Goal: Share content: Share content

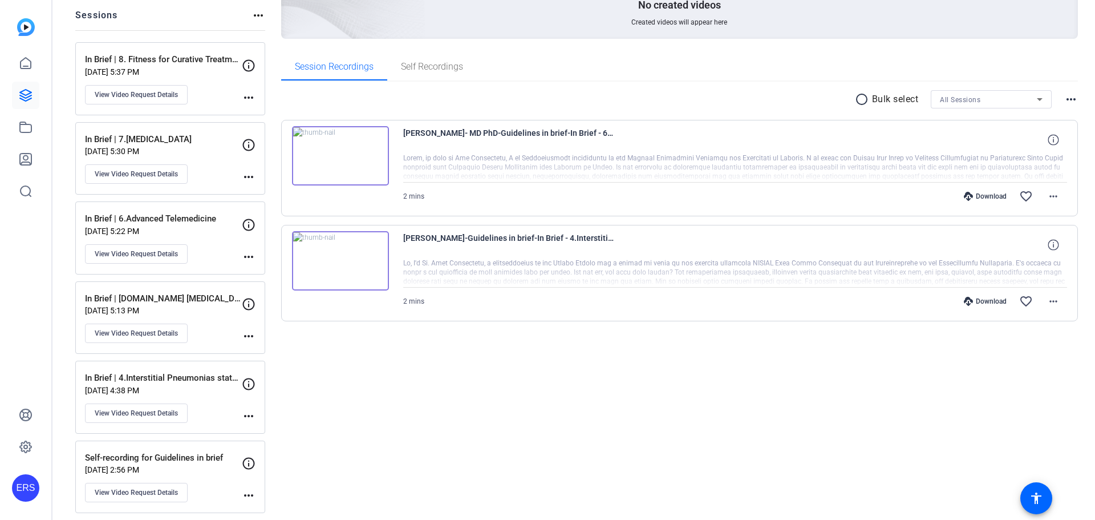
scroll to position [139, 0]
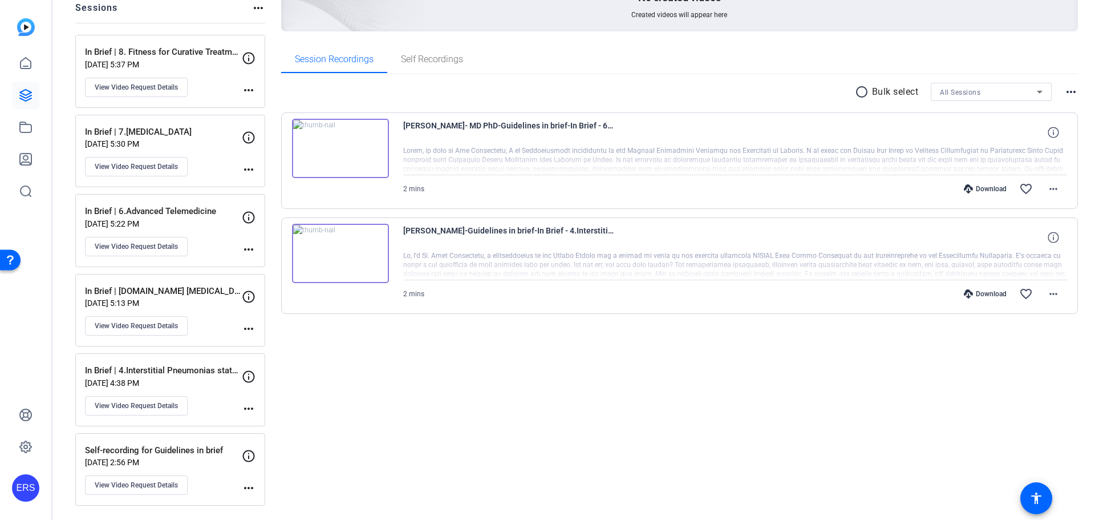
click at [495, 399] on div "Created videos more_horiz No created videos Created videos will appear here Ses…" at bounding box center [679, 224] width 797 height 561
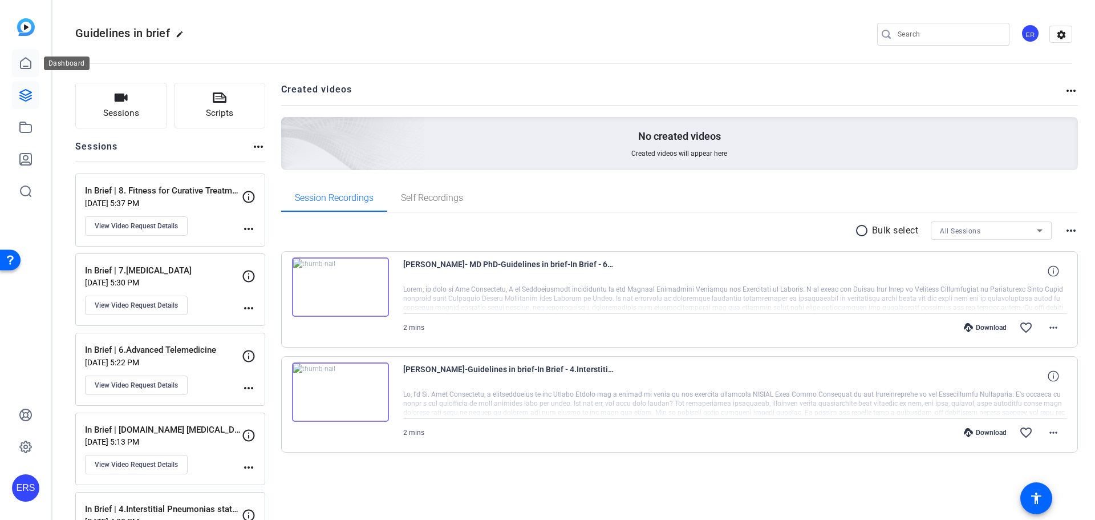
click at [27, 60] on icon at bounding box center [26, 63] width 14 height 14
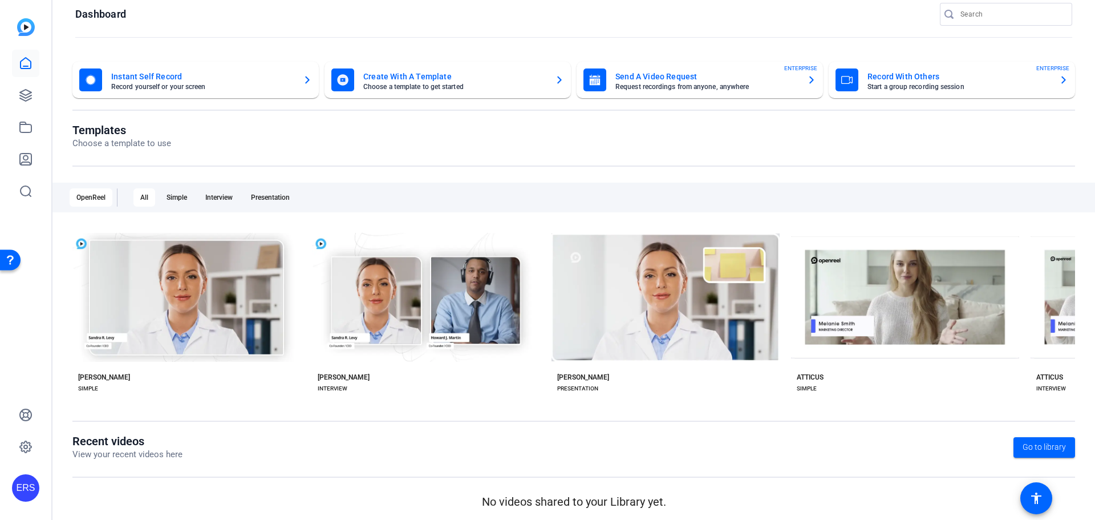
scroll to position [19, 0]
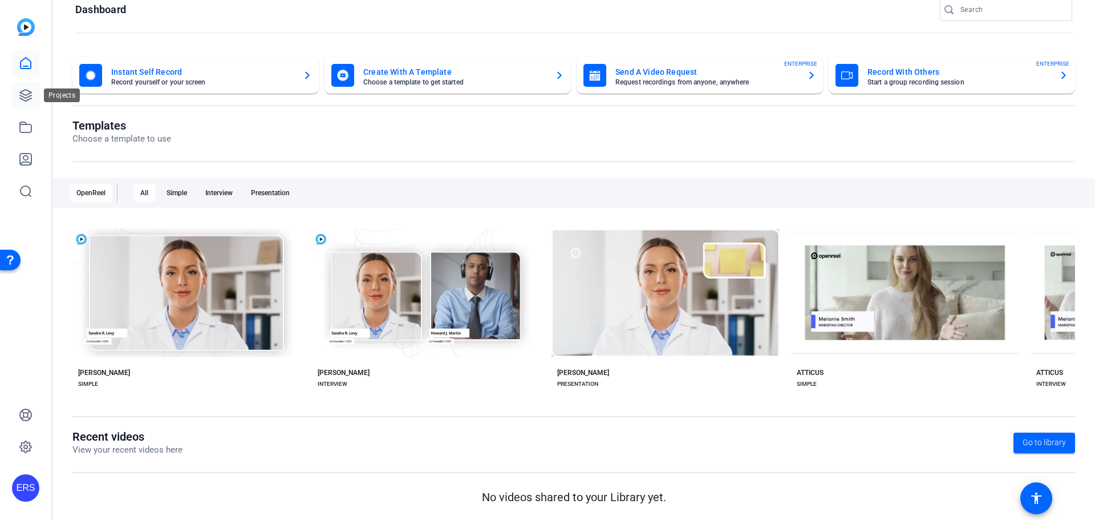
click at [30, 105] on link at bounding box center [25, 95] width 27 height 27
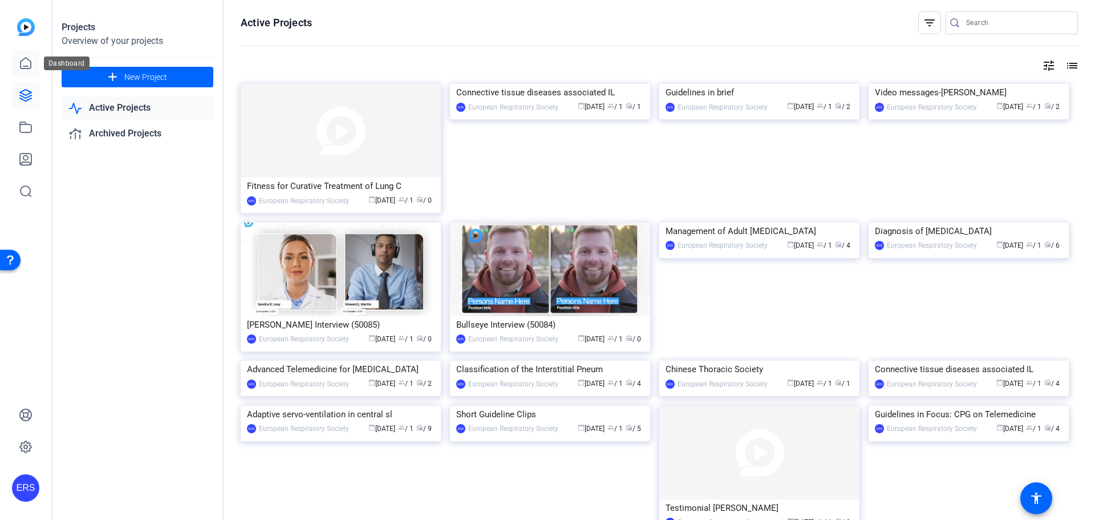
click at [29, 61] on icon at bounding box center [26, 63] width 14 height 14
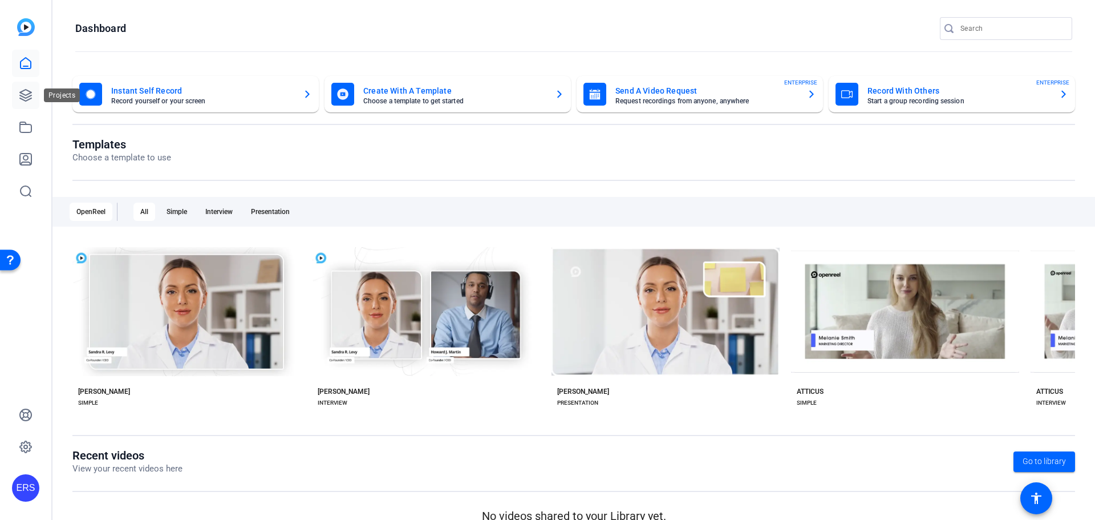
click at [24, 94] on icon at bounding box center [26, 95] width 14 height 14
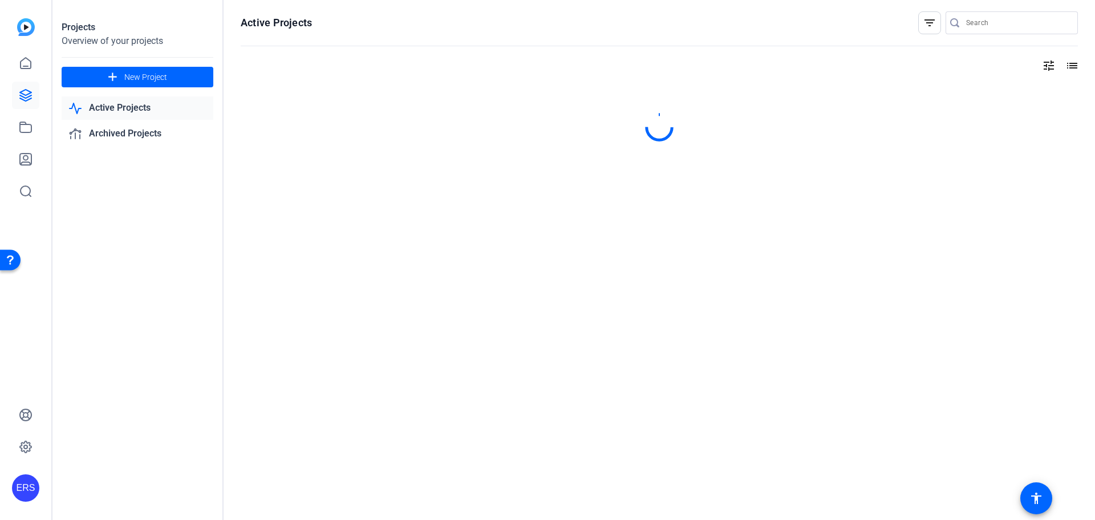
click at [23, 18] on div "ERS" at bounding box center [25, 260] width 51 height 520
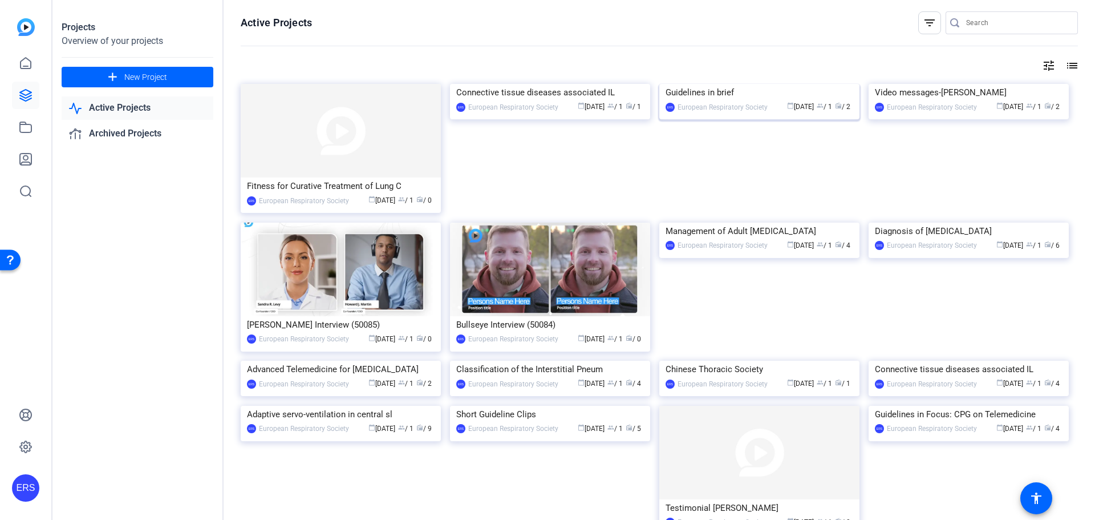
click at [711, 101] on div "Guidelines in brief" at bounding box center [760, 92] width 188 height 17
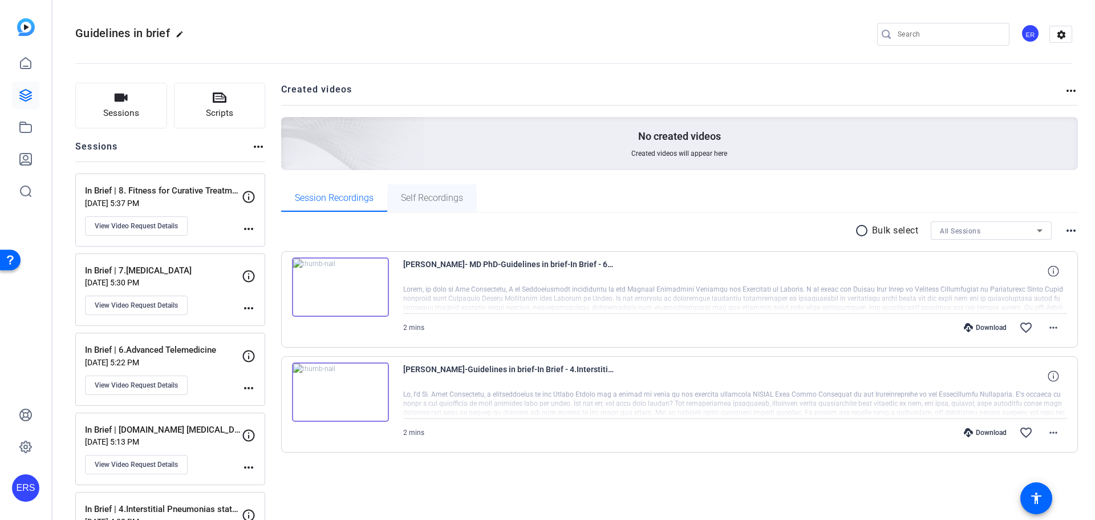
click at [408, 201] on span "Self Recordings" at bounding box center [432, 197] width 62 height 9
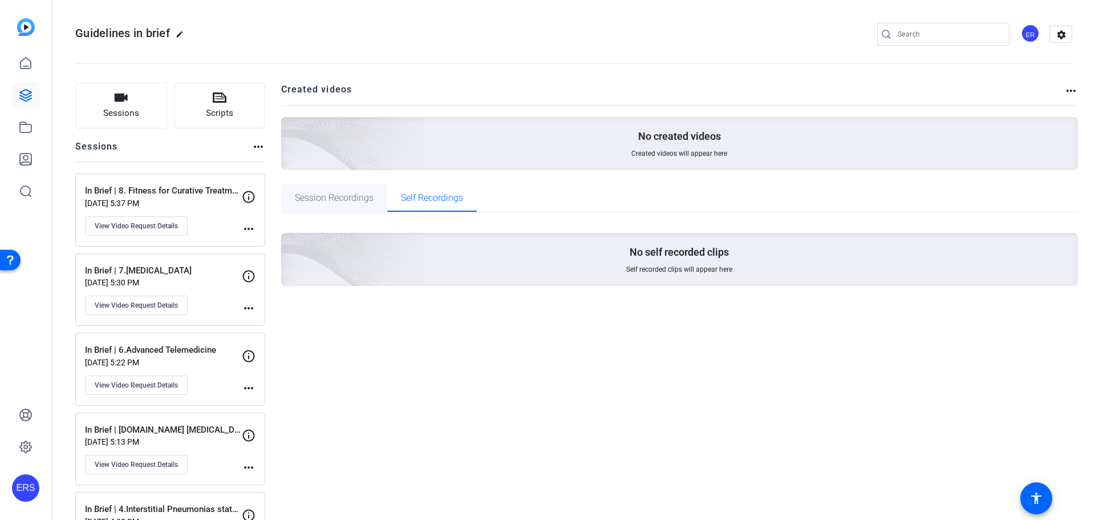
click at [332, 205] on span "Session Recordings" at bounding box center [334, 197] width 79 height 27
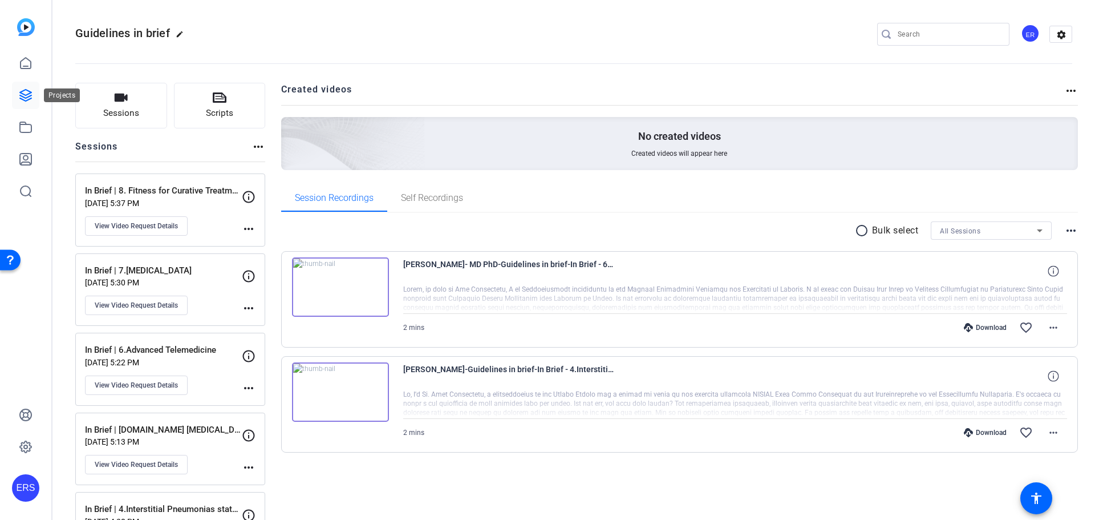
click at [25, 92] on icon at bounding box center [26, 95] width 14 height 14
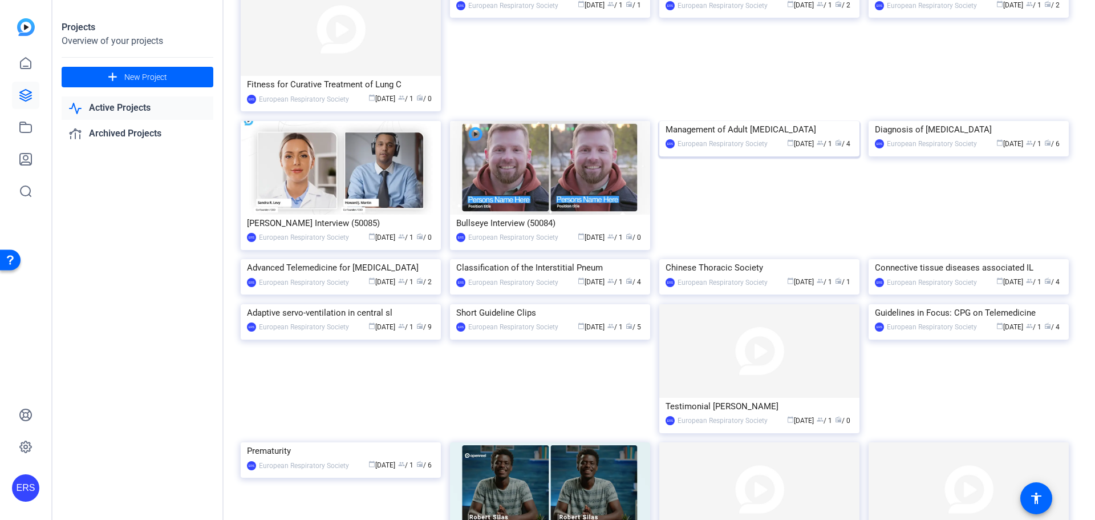
scroll to position [114, 0]
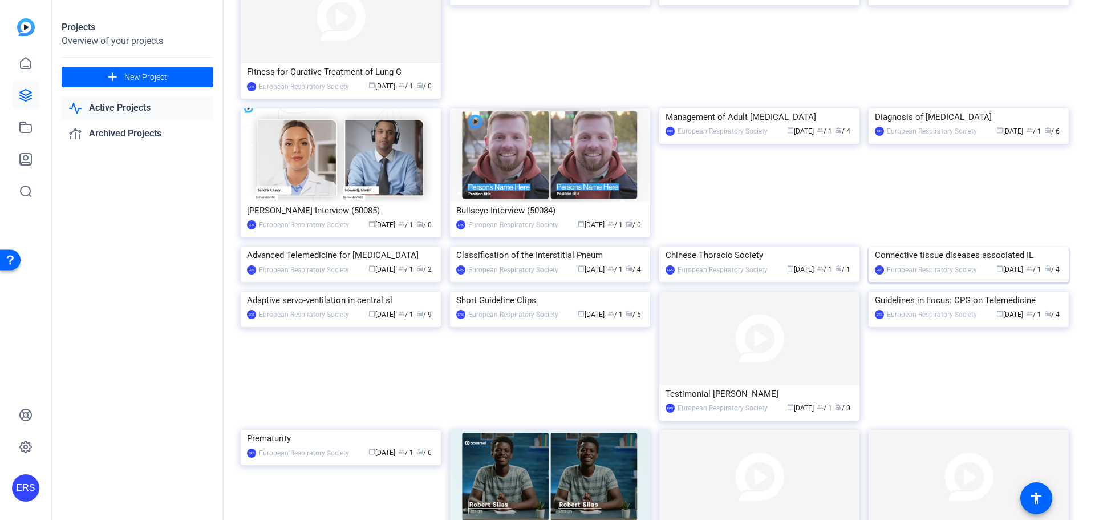
click at [950, 264] on div "Connective tissue diseases associated IL" at bounding box center [969, 254] width 188 height 17
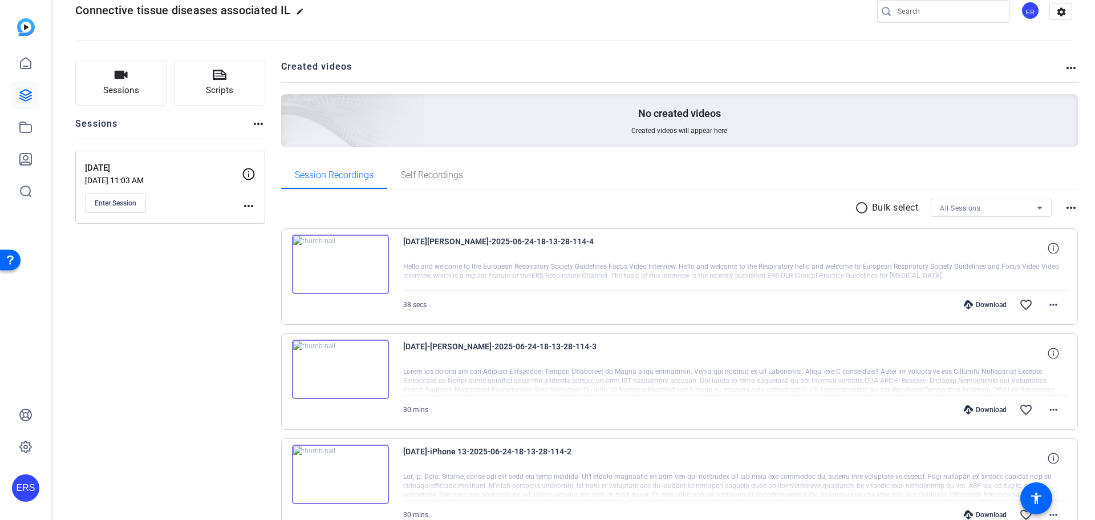
scroll to position [22, 0]
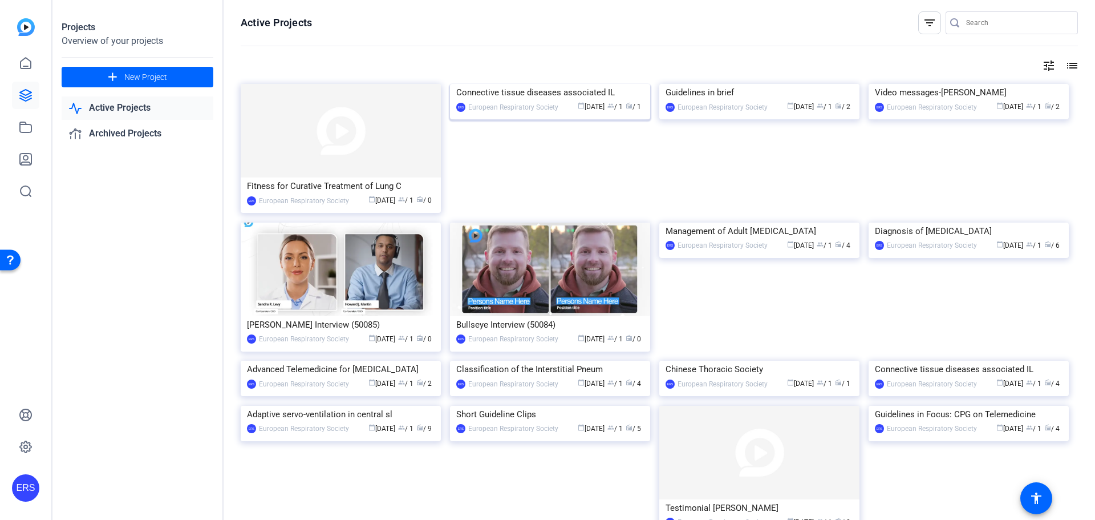
click at [540, 101] on div "Connective tissue diseases associated IL" at bounding box center [550, 92] width 188 height 17
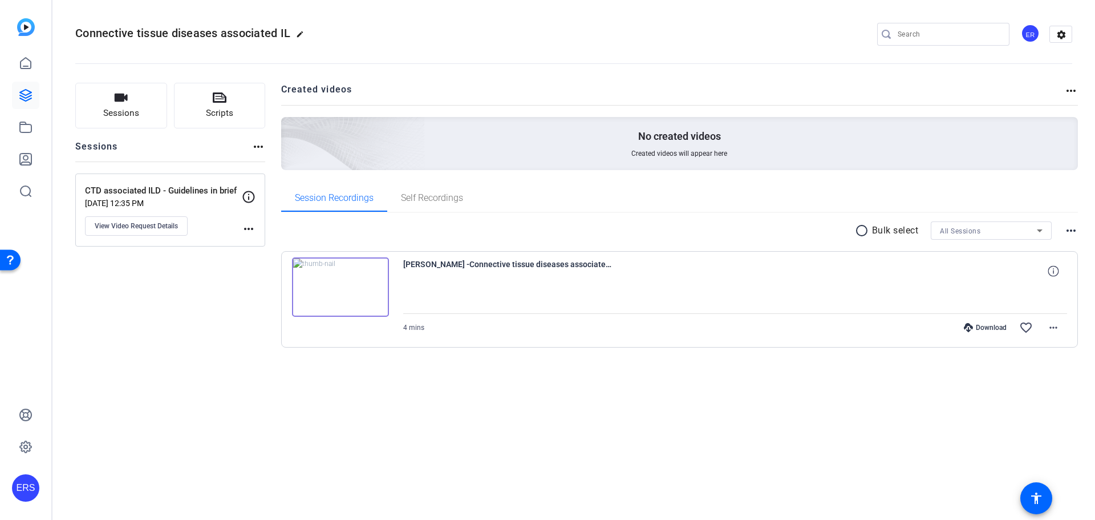
click at [345, 283] on img at bounding box center [340, 286] width 97 height 59
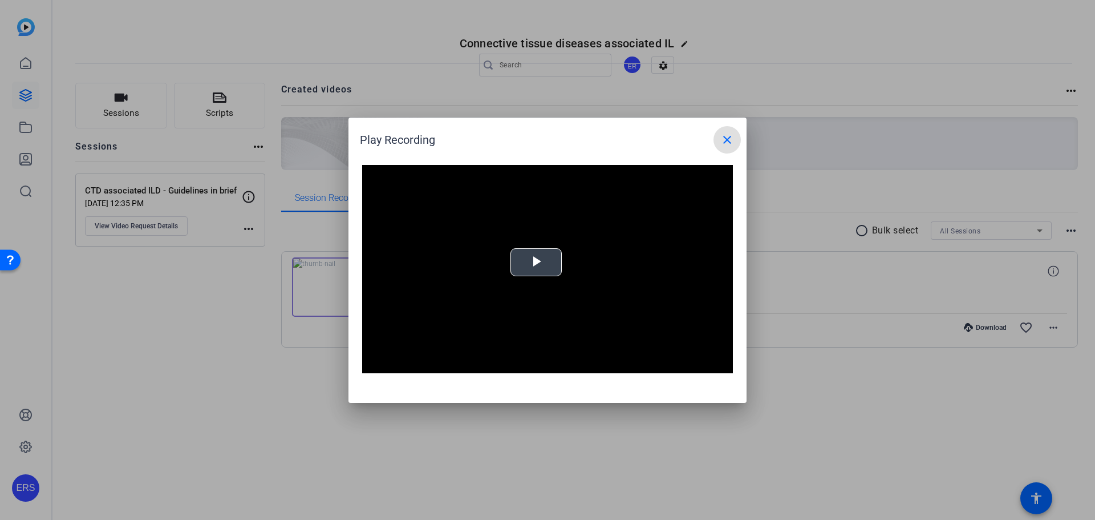
click at [536, 262] on span "Video Player" at bounding box center [536, 262] width 0 height 0
click at [730, 133] on mat-icon "close" at bounding box center [727, 140] width 14 height 14
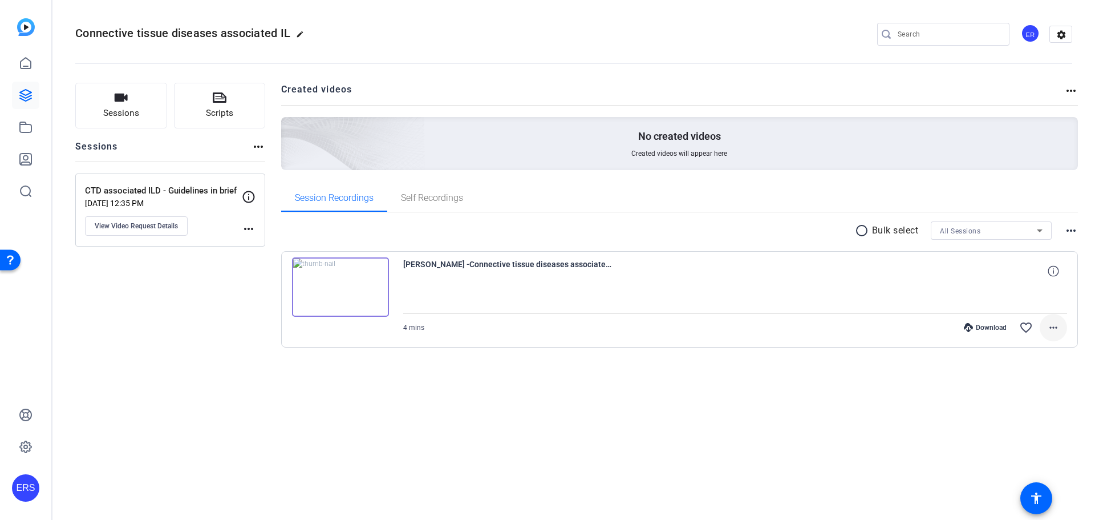
click at [1055, 333] on mat-icon "more_horiz" at bounding box center [1054, 328] width 14 height 14
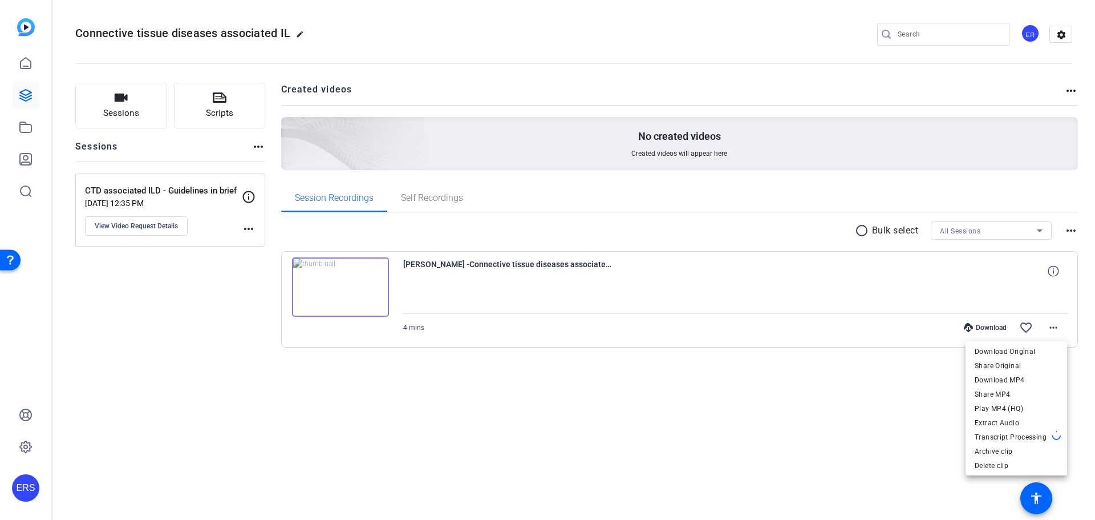
click at [893, 394] on div at bounding box center [547, 260] width 1095 height 520
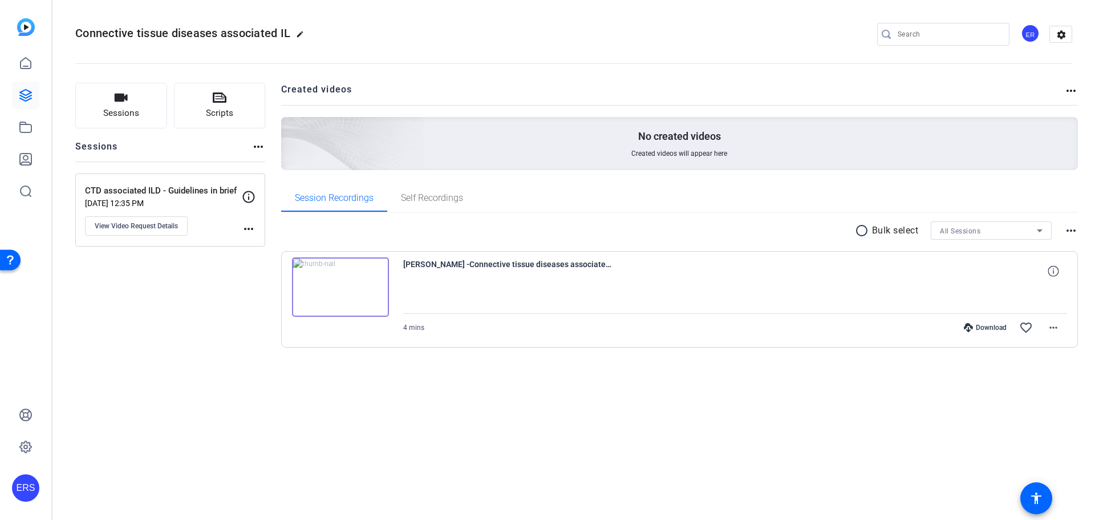
click at [252, 229] on mat-icon "more_horiz" at bounding box center [249, 229] width 14 height 14
drag, startPoint x: 188, startPoint y: 301, endPoint x: 198, endPoint y: 303, distance: 10.4
click at [187, 301] on div at bounding box center [547, 260] width 1095 height 520
click at [906, 295] on div at bounding box center [735, 299] width 665 height 29
click at [1062, 264] on span at bounding box center [1053, 270] width 27 height 27
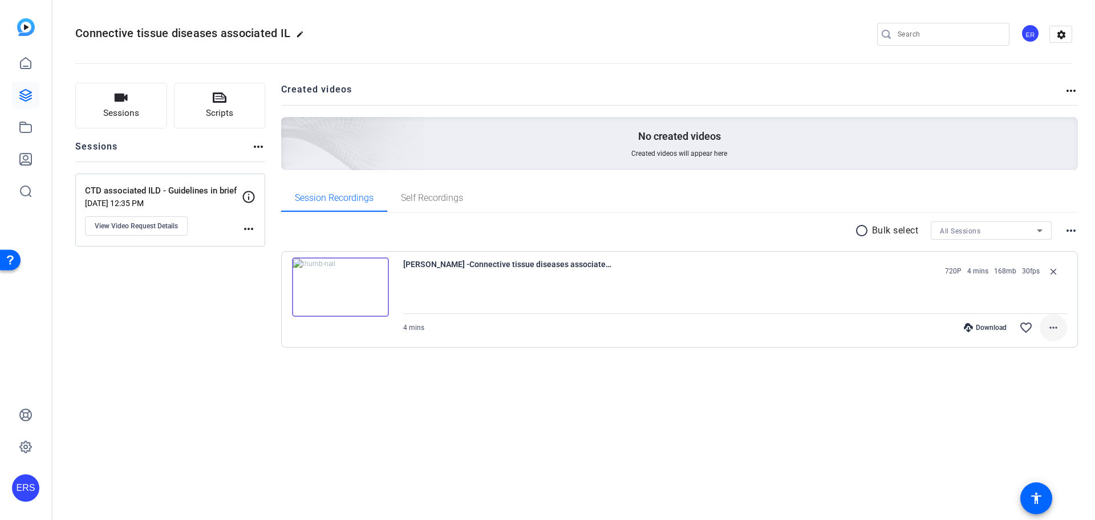
click at [1058, 322] on mat-icon "more_horiz" at bounding box center [1054, 328] width 14 height 14
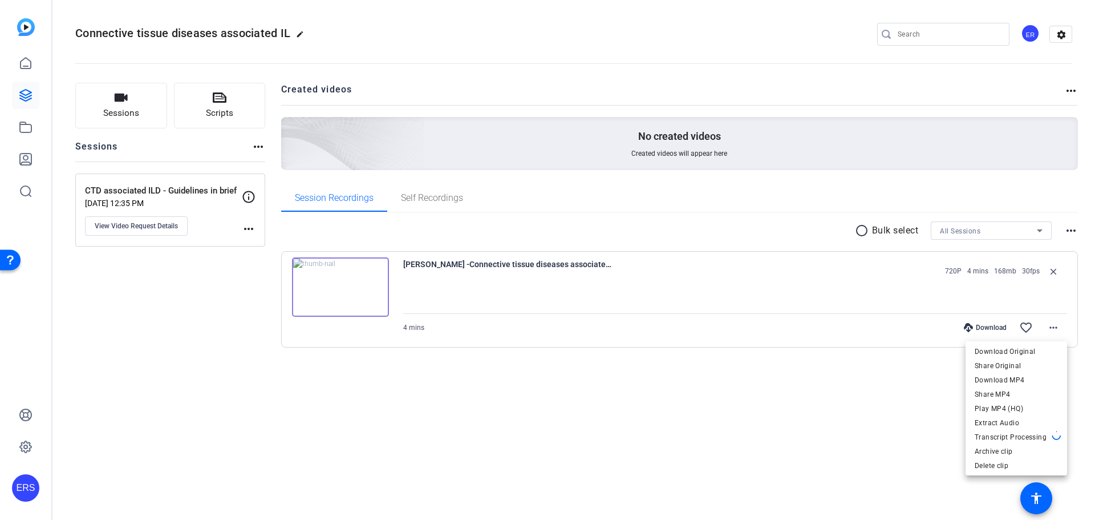
click at [830, 438] on div at bounding box center [547, 260] width 1095 height 520
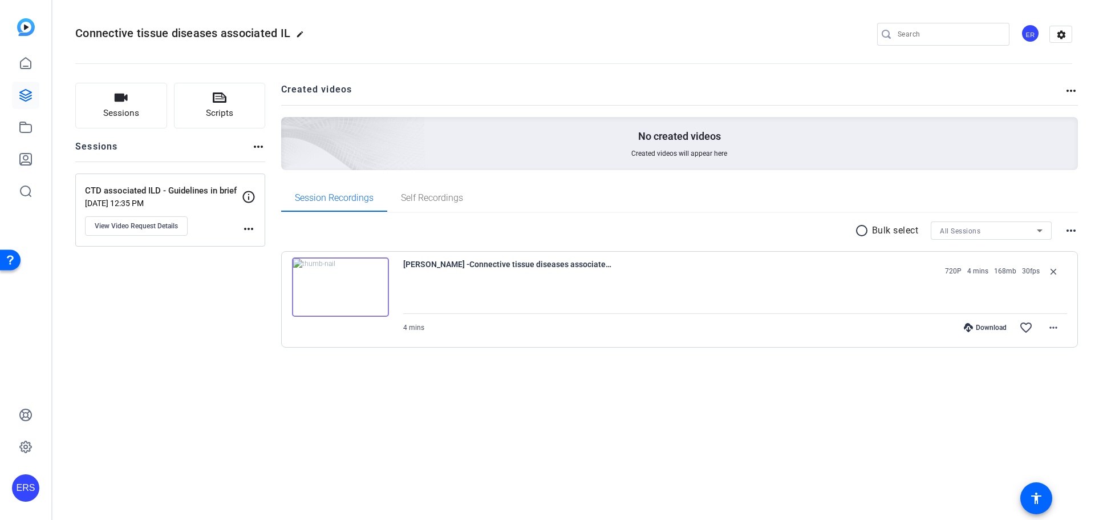
click at [301, 32] on mat-icon "edit" at bounding box center [303, 37] width 14 height 14
click at [168, 356] on div "Sessions Scripts Sessions more_horiz CTD associated ILD - Guidelines in brief […" at bounding box center [170, 233] width 190 height 301
click at [1071, 89] on mat-icon "more_horiz" at bounding box center [1071, 91] width 14 height 14
click at [639, 418] on div at bounding box center [547, 260] width 1095 height 520
click at [1074, 229] on mat-icon "more_horiz" at bounding box center [1071, 231] width 14 height 14
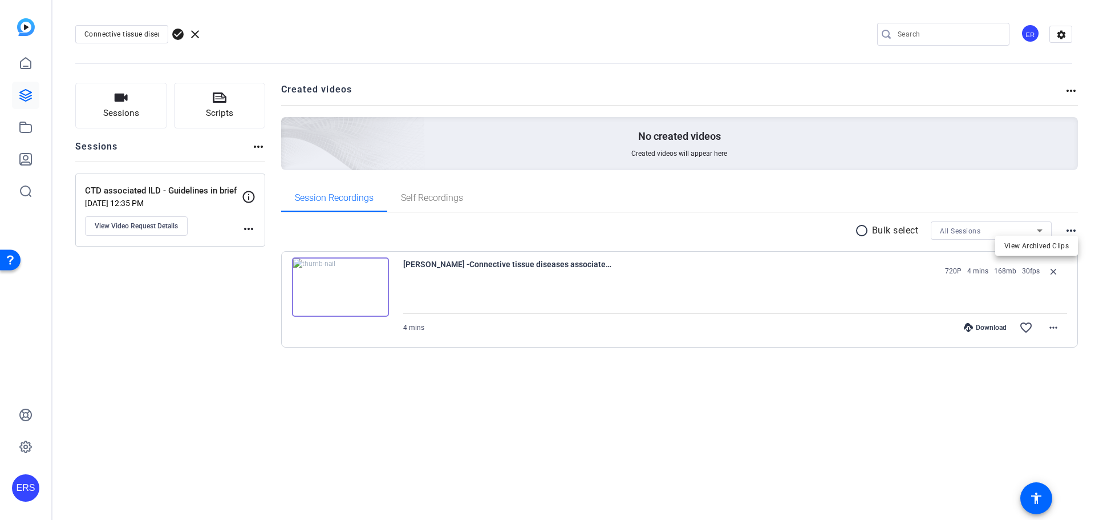
click at [776, 406] on div at bounding box center [547, 260] width 1095 height 520
click at [1047, 321] on mat-icon "more_horiz" at bounding box center [1054, 328] width 14 height 14
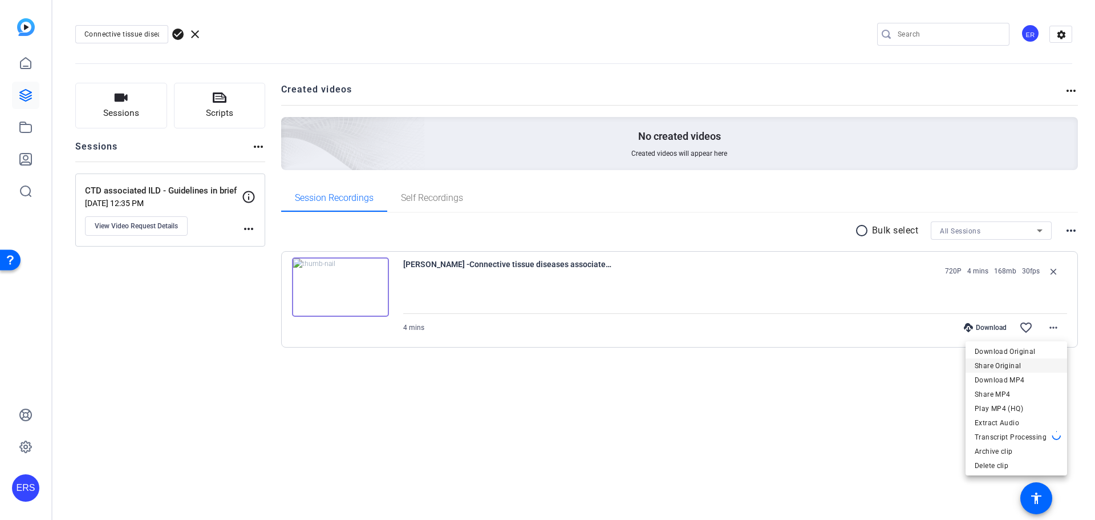
click at [1016, 363] on span "Share Original" at bounding box center [1016, 366] width 83 height 14
